Goal: Go to known website: Access a specific website the user already knows

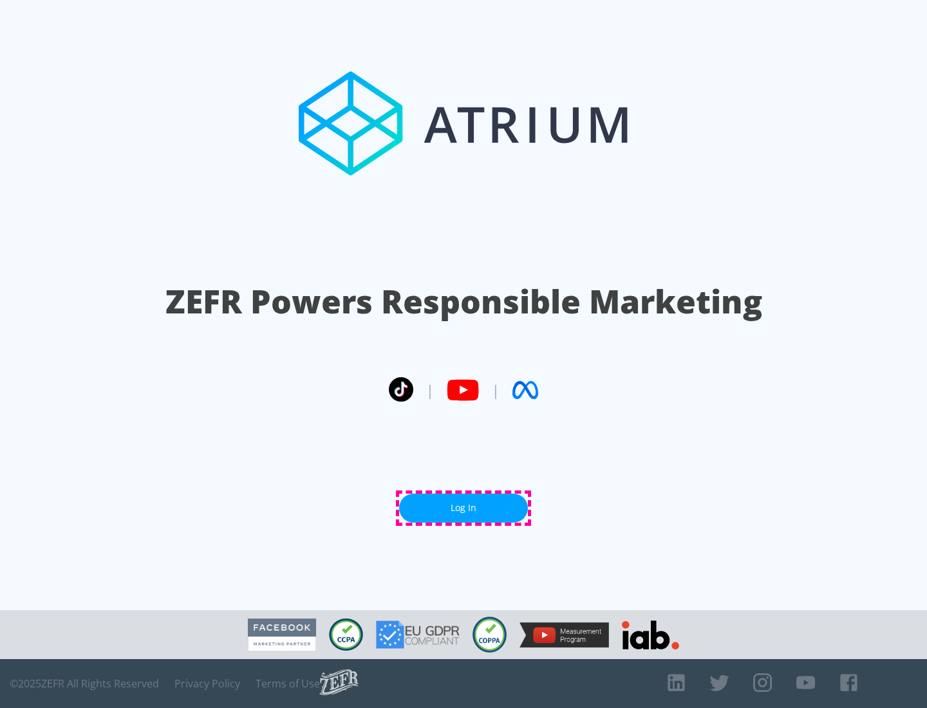
click at [463, 508] on link "Log In" at bounding box center [463, 508] width 129 height 29
